Goal: Use online tool/utility: Utilize a website feature to perform a specific function

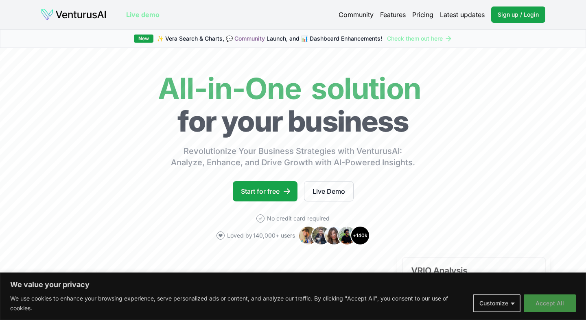
click at [544, 303] on button "Accept All" at bounding box center [549, 304] width 52 height 18
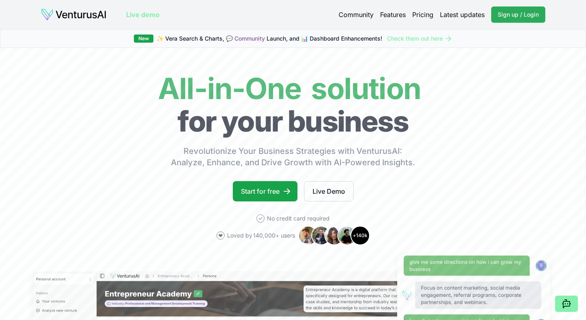
click at [516, 14] on span "Sign up / Login" at bounding box center [517, 15] width 41 height 8
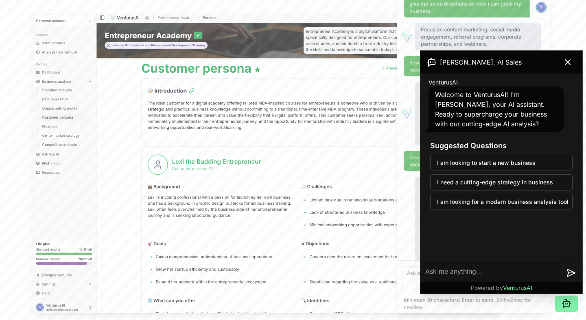
scroll to position [244, 0]
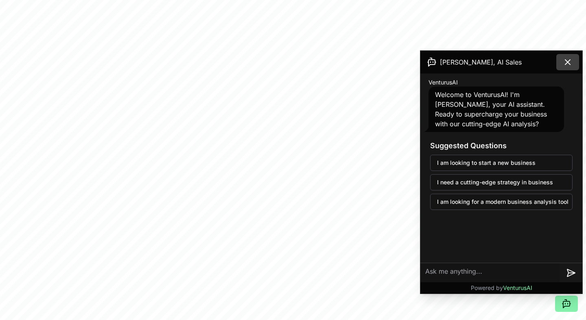
click at [566, 62] on icon at bounding box center [567, 62] width 10 height 10
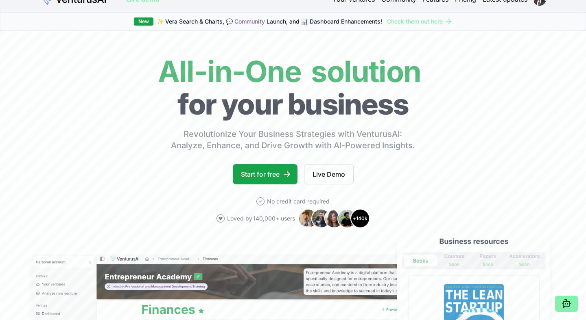
scroll to position [0, 0]
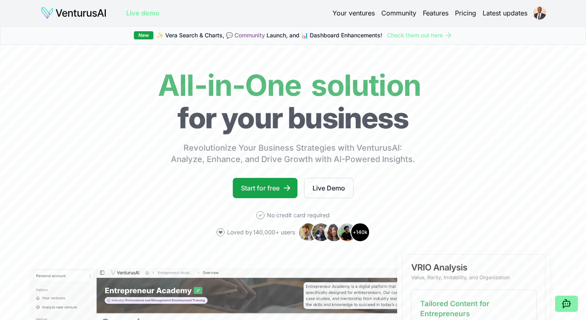
click at [359, 11] on link "Your ventures" at bounding box center [353, 13] width 42 height 10
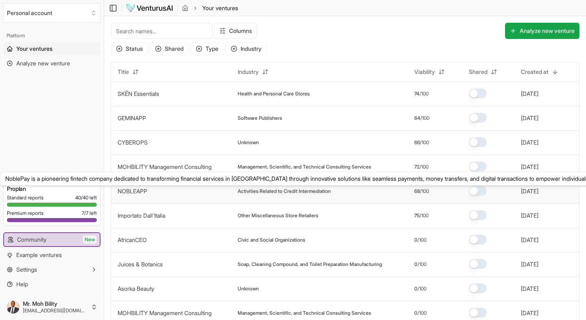
click at [136, 191] on link "NOBLEAPP" at bounding box center [133, 191] width 30 height 7
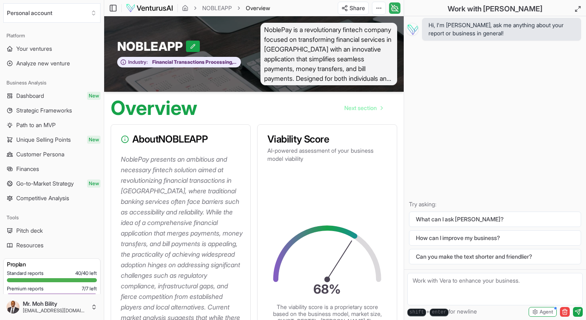
click at [397, 8] on icon at bounding box center [394, 8] width 8 height 10
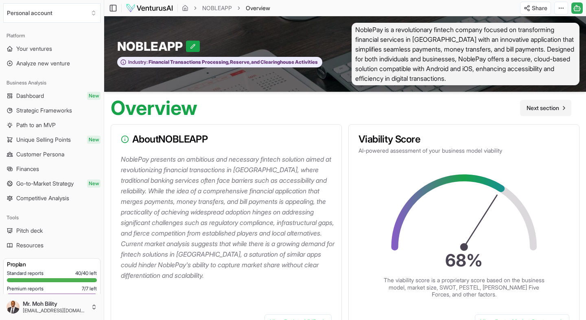
click at [549, 105] on span "Next section" at bounding box center [542, 108] width 33 height 8
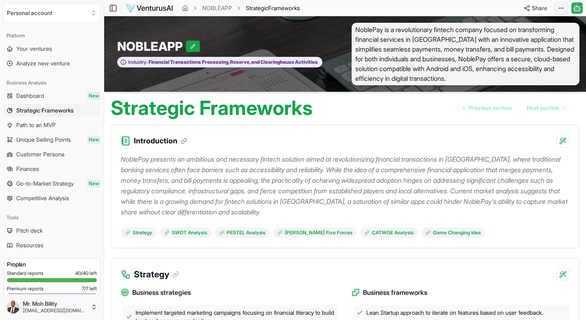
click at [561, 7] on html "We value your privacy We use cookies to enhance your browsing experience, serve…" at bounding box center [293, 160] width 586 height 320
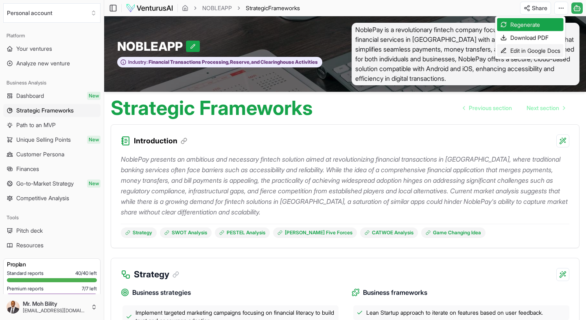
click at [526, 51] on div "Edit in Google Docs" at bounding box center [530, 50] width 66 height 13
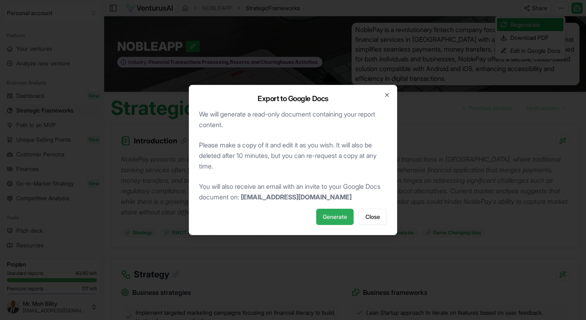
click at [336, 216] on span "Generate" at bounding box center [335, 217] width 24 height 8
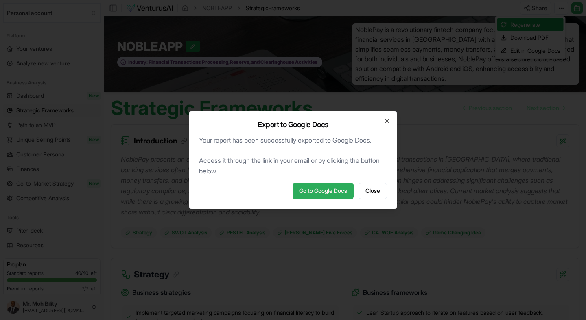
click at [320, 189] on link "Go to Google Docs" at bounding box center [322, 191] width 61 height 16
